Goal: Information Seeking & Learning: Learn about a topic

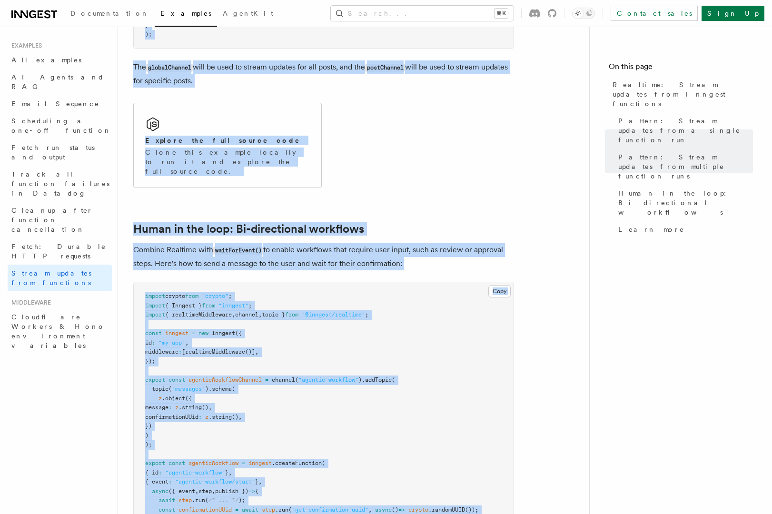
scroll to position [1688, 0]
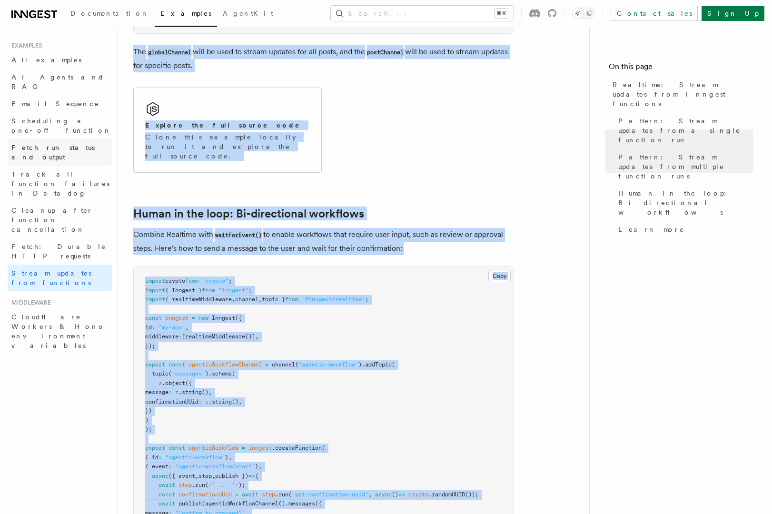
click at [65, 144] on span "Fetch run status and output" at bounding box center [52, 152] width 83 height 17
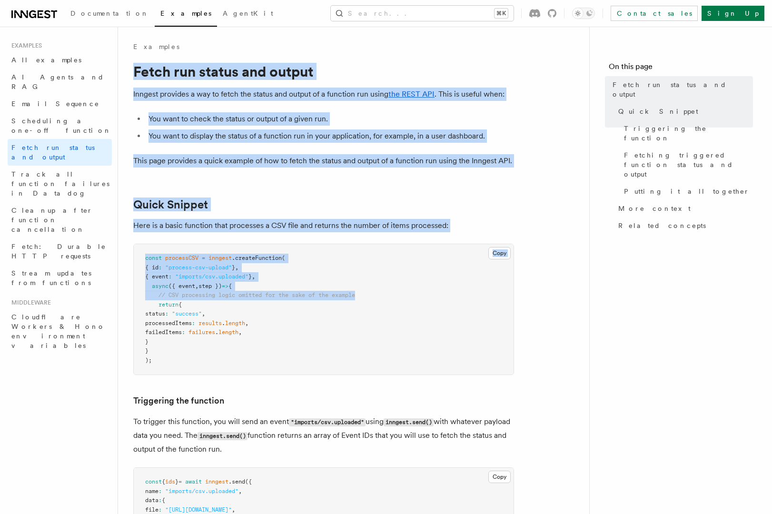
drag, startPoint x: 133, startPoint y: 69, endPoint x: 426, endPoint y: 300, distance: 373.7
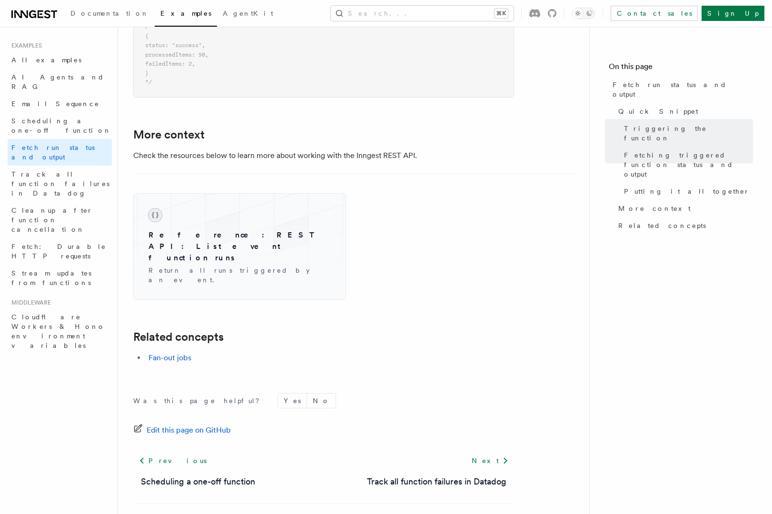
scroll to position [1406, 0]
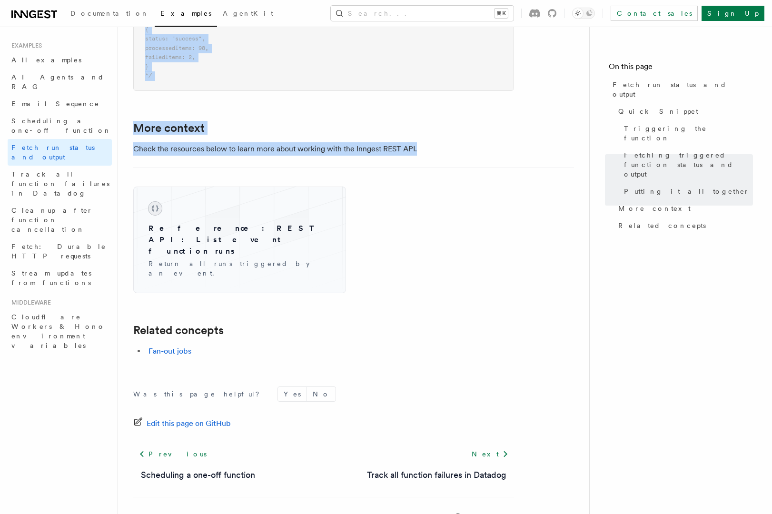
click at [443, 150] on p "Check the resources below to learn more about working with the Inngest REST API." at bounding box center [323, 148] width 381 height 13
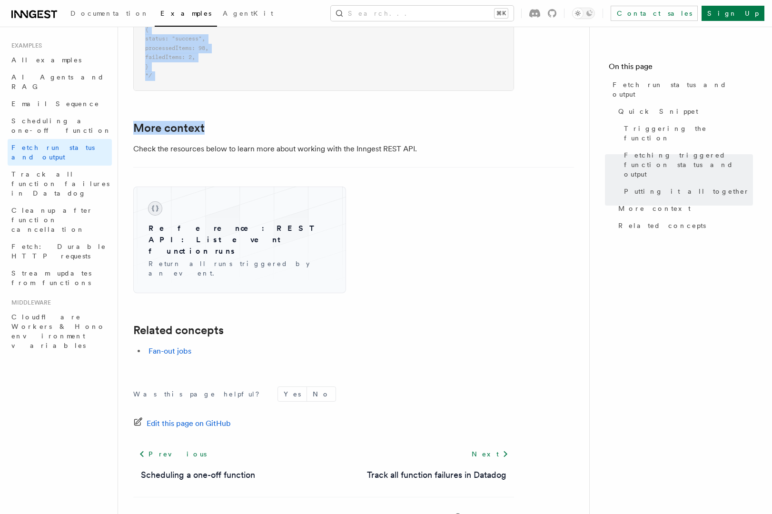
click at [442, 128] on h2 "More context" at bounding box center [323, 127] width 381 height 13
copy article "Fetch run status and output Inngest provides a way to fetch the status and outp…"
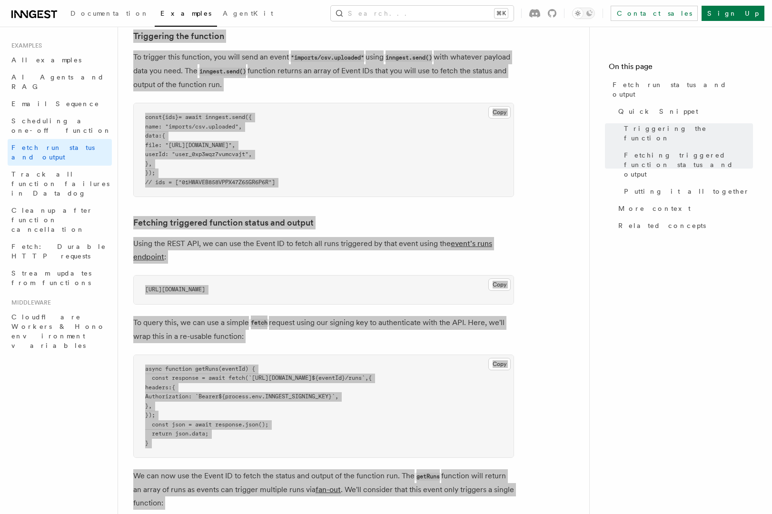
scroll to position [364, 0]
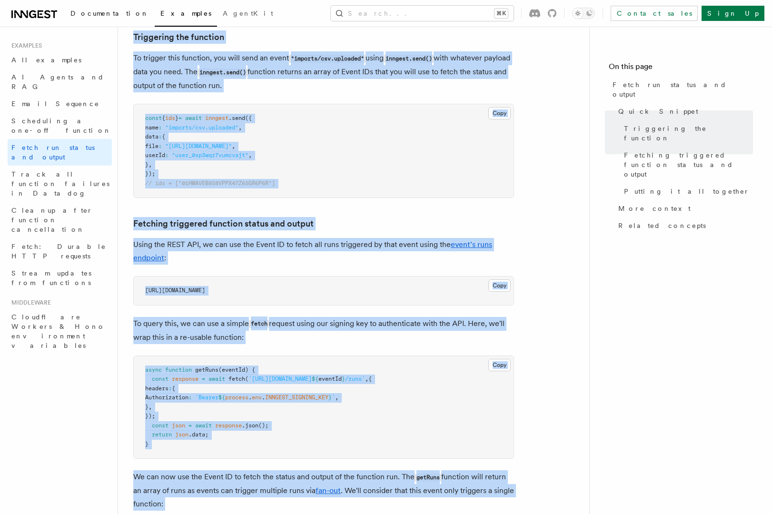
click at [94, 16] on span "Documentation" at bounding box center [109, 14] width 79 height 8
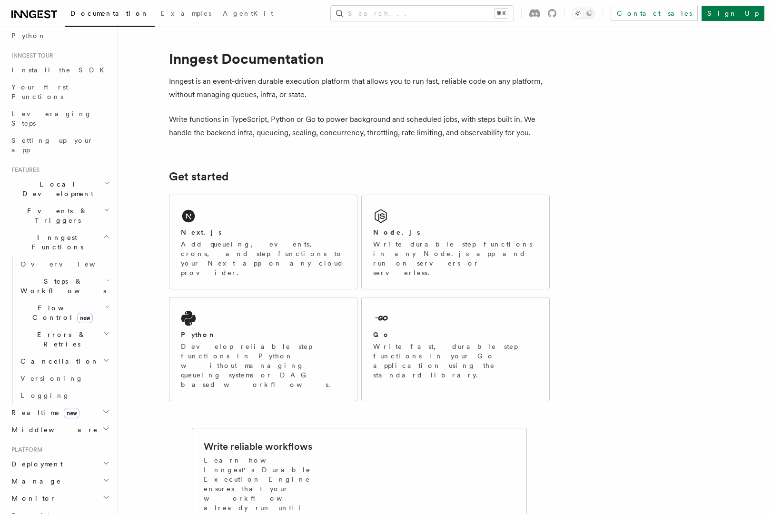
scroll to position [80, 0]
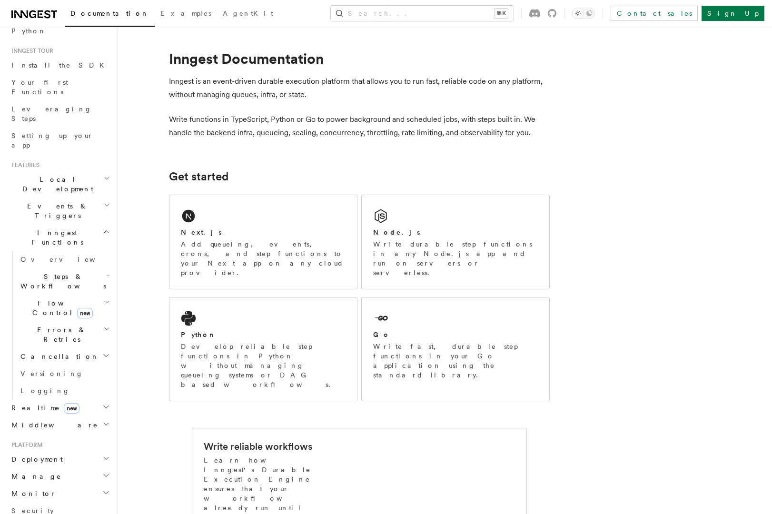
click at [69, 399] on h2 "Realtime new" at bounding box center [60, 407] width 104 height 17
click at [59, 416] on link "Overview" at bounding box center [64, 424] width 95 height 17
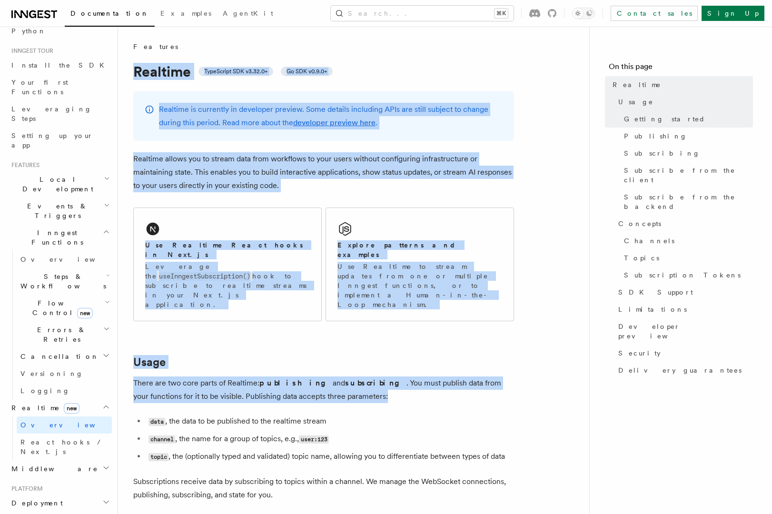
drag, startPoint x: 134, startPoint y: 69, endPoint x: 400, endPoint y: 383, distance: 411.2
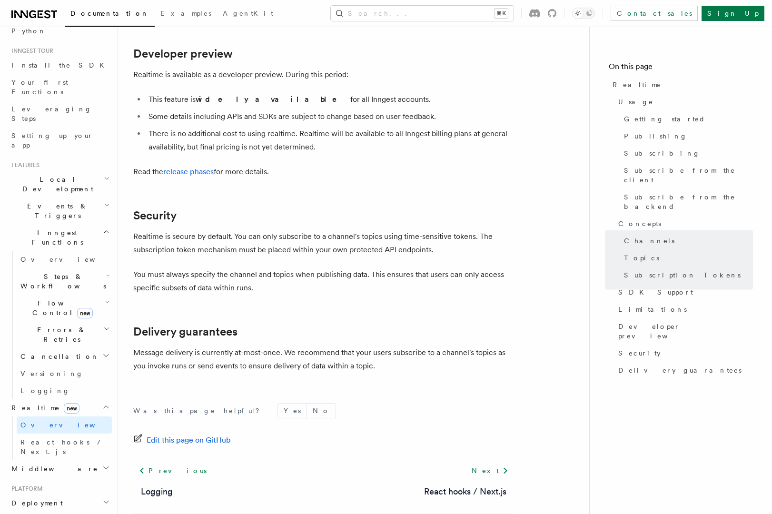
scroll to position [3118, 0]
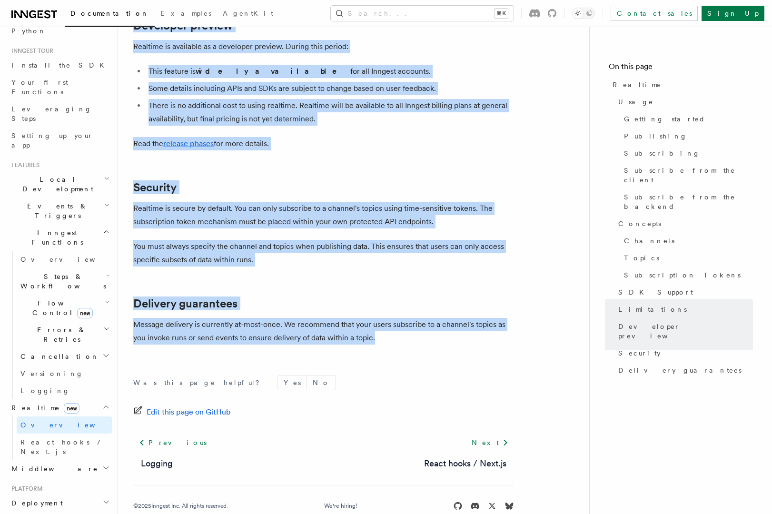
click at [385, 318] on p "Message delivery is currently at-most-once. We recommend that your users subscr…" at bounding box center [323, 331] width 381 height 27
copy article "Realtime TypeScript SDK v3.32.0+ Go SDK v0.9.0+ Realtime is currently in develo…"
click at [57, 438] on span "React hooks / Next.js" at bounding box center [62, 446] width 84 height 17
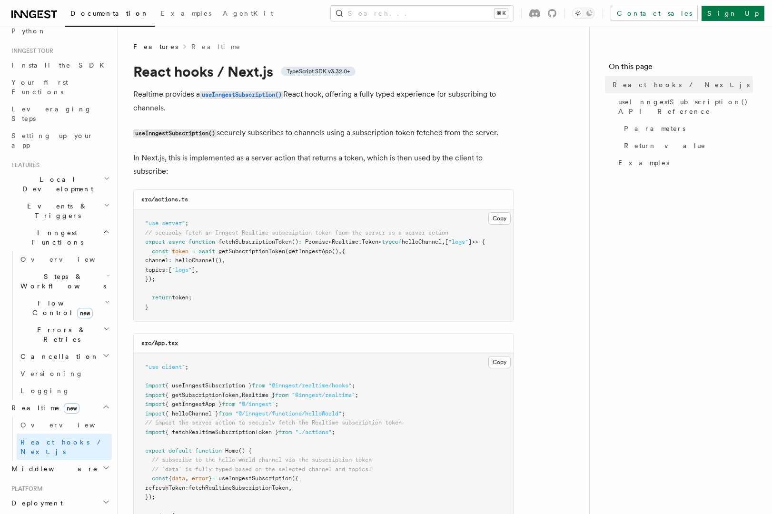
click at [146, 76] on h1 "React hooks / Next.js TypeScript SDK v3.32.0+" at bounding box center [323, 71] width 381 height 17
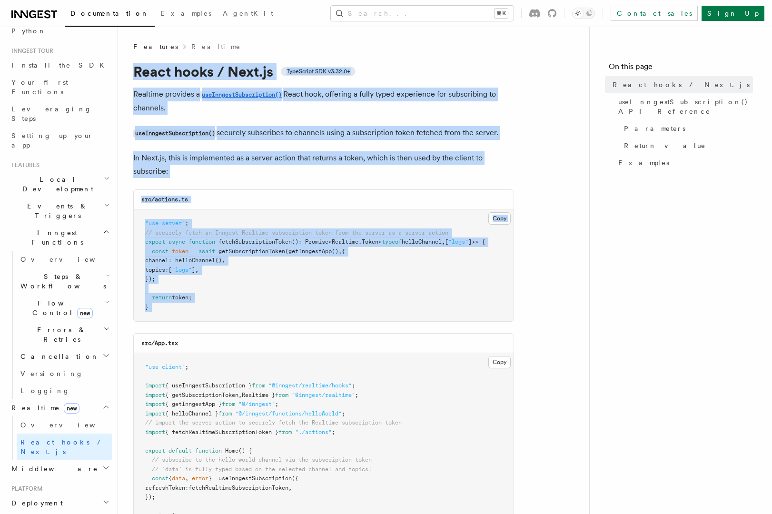
drag, startPoint x: 133, startPoint y: 71, endPoint x: 426, endPoint y: 322, distance: 385.8
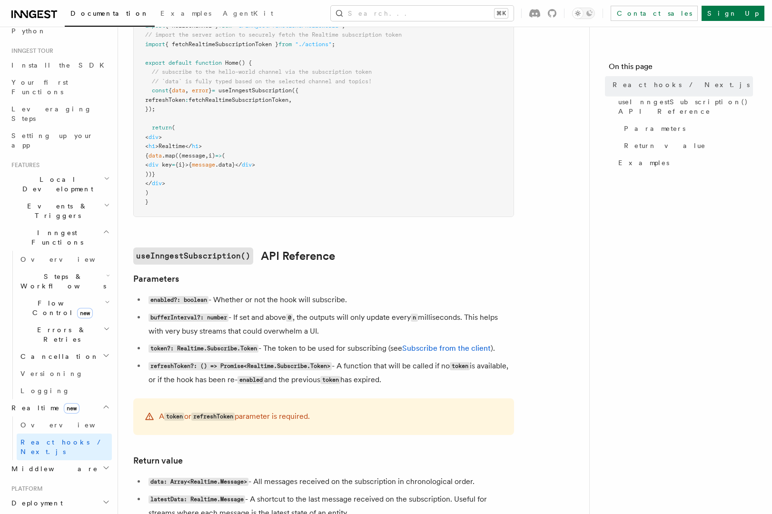
scroll to position [831, 0]
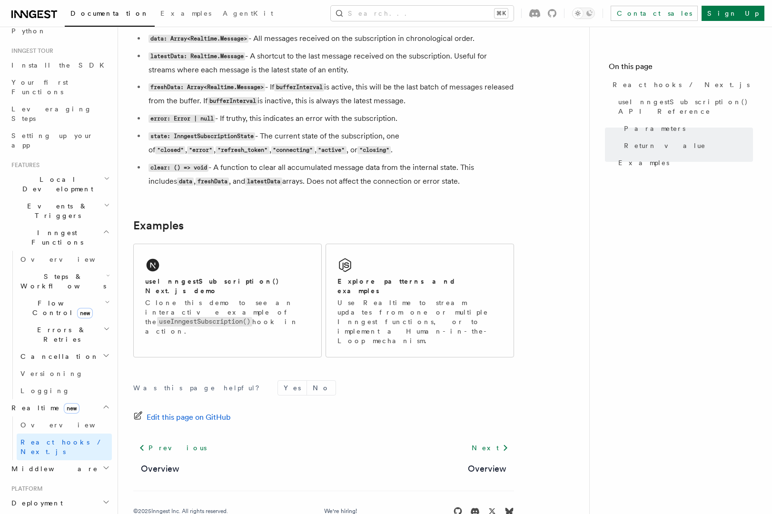
click at [451, 187] on li "clear: () => void - A function to clear all accumulated message data from the i…" at bounding box center [330, 175] width 368 height 28
copy article "React hooks / Next.js TypeScript SDK v3.32.0+ Realtime provides a useInngestSub…"
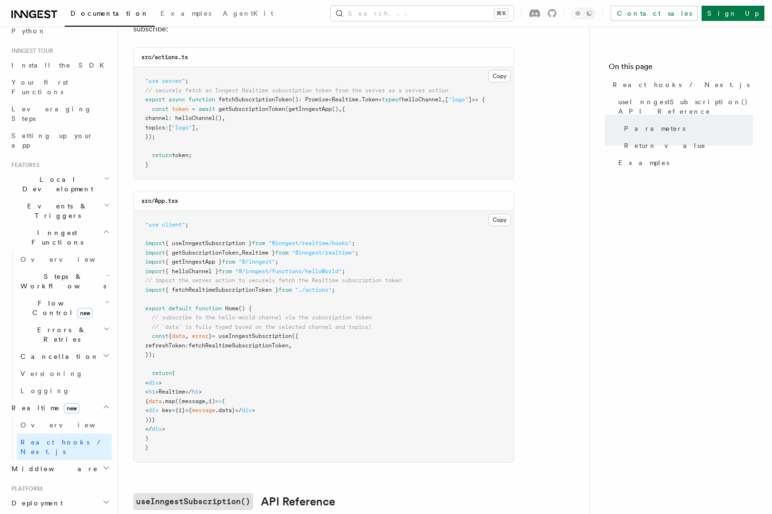
scroll to position [0, 0]
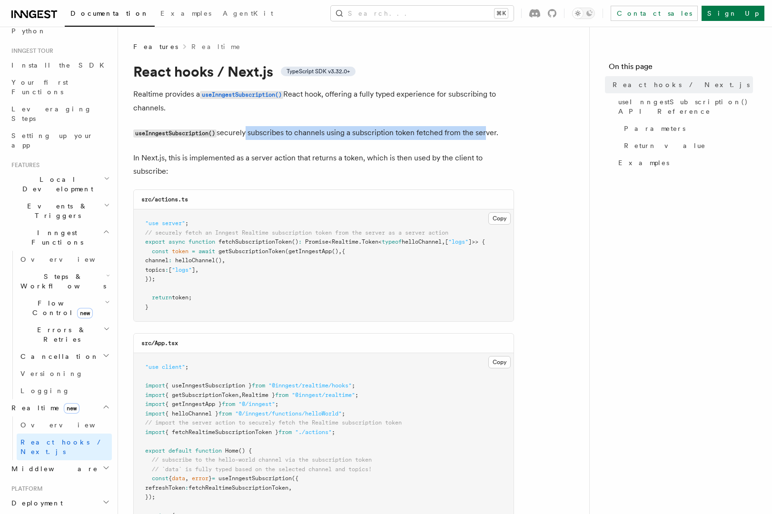
drag, startPoint x: 485, startPoint y: 133, endPoint x: 246, endPoint y: 137, distance: 238.9
click at [246, 137] on p "useInngestSubscription() securely subscribes to channels using a subscription t…" at bounding box center [323, 133] width 381 height 14
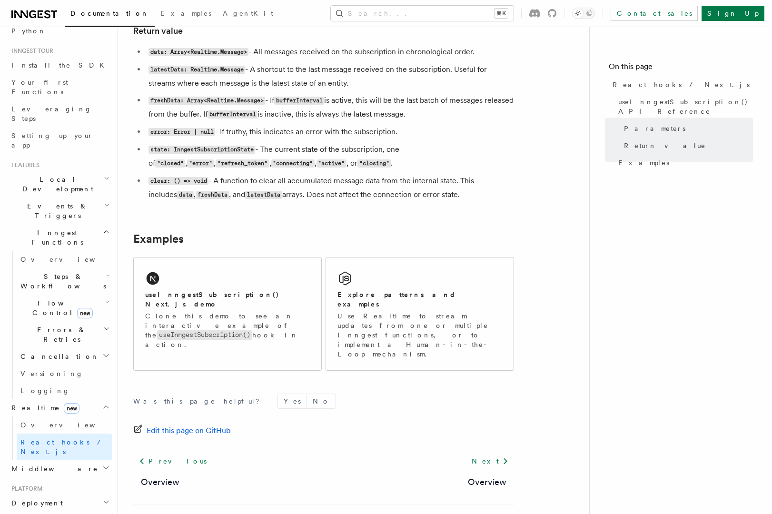
scroll to position [831, 0]
